Goal: Navigation & Orientation: Find specific page/section

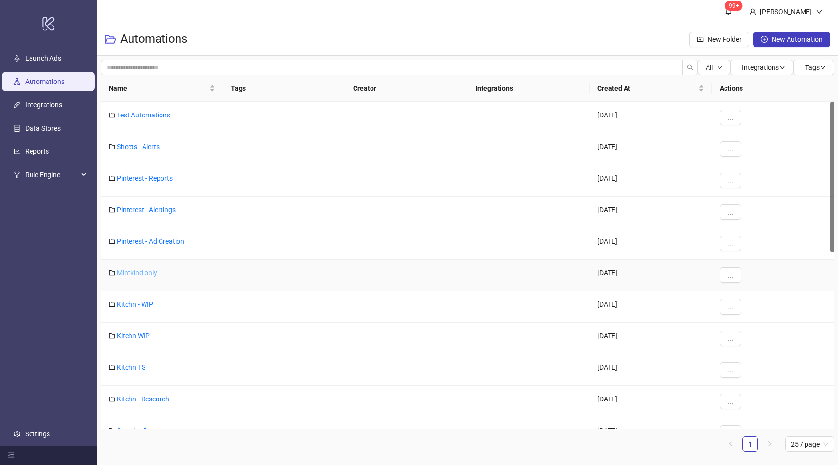
click at [142, 276] on link "Mintkind only" at bounding box center [137, 273] width 40 height 8
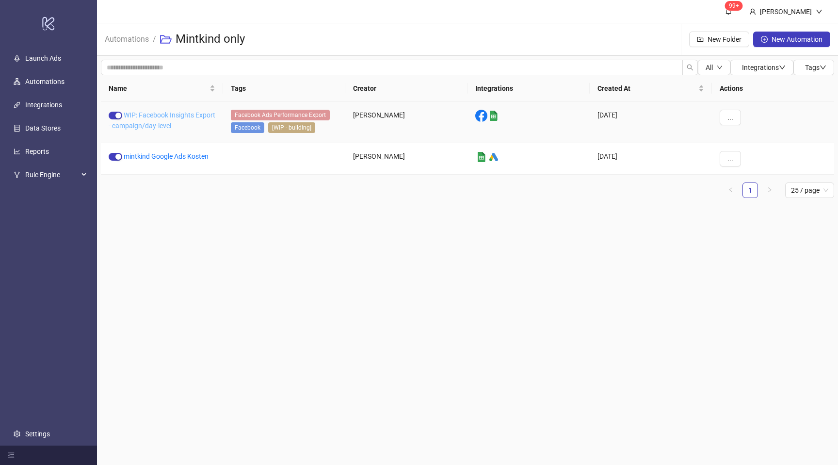
click at [162, 122] on link "WIP: Facebook Insights Export - campaign/day-level" at bounding box center [162, 120] width 107 height 18
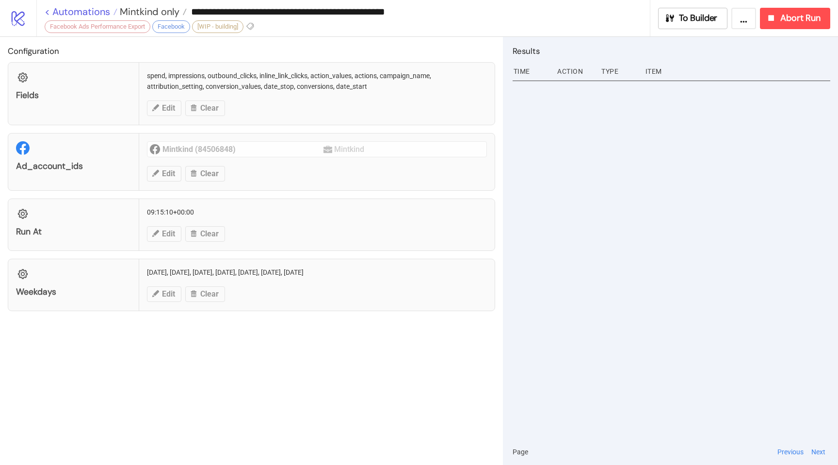
click at [49, 13] on link "< Automations" at bounding box center [81, 12] width 73 height 10
